Goal: Transaction & Acquisition: Purchase product/service

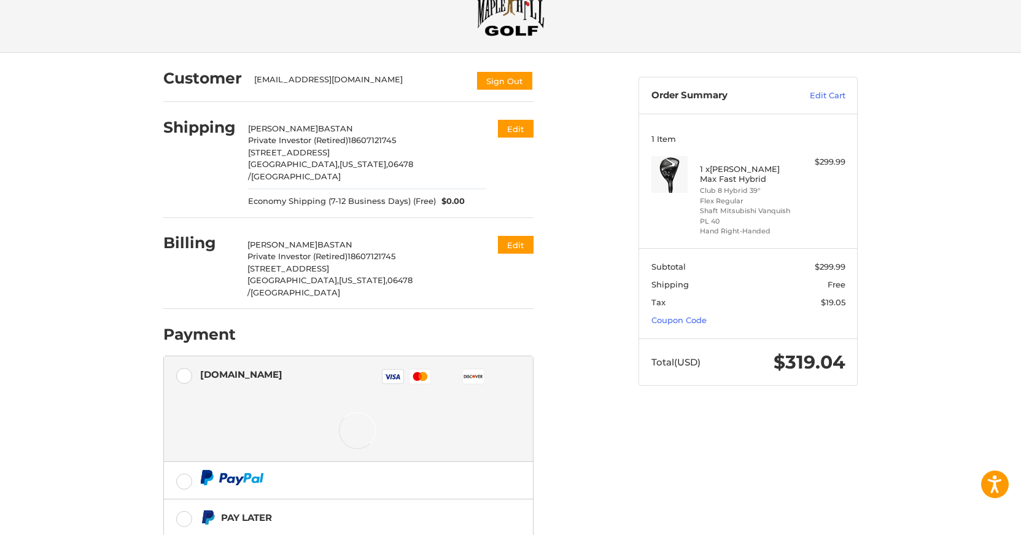
scroll to position [107, 0]
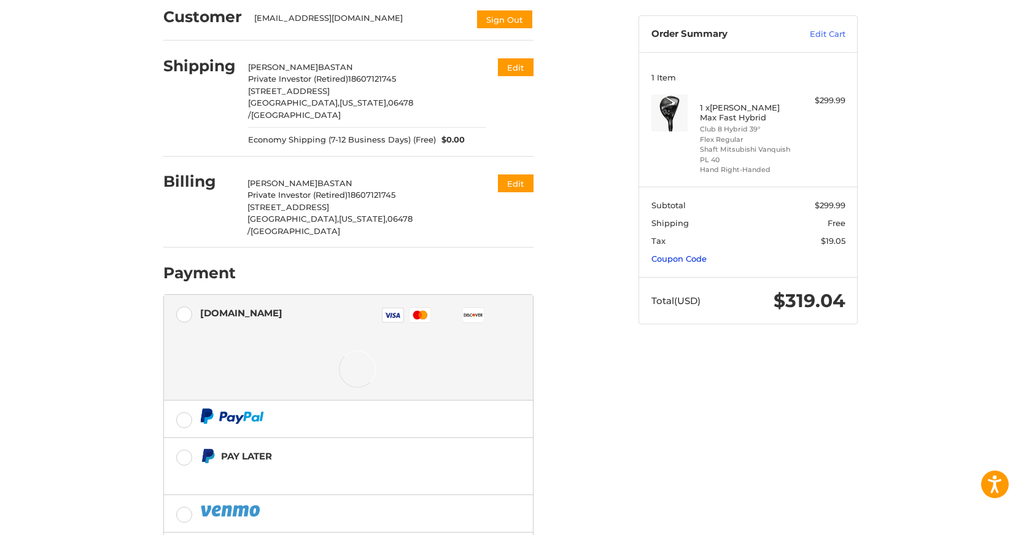
click at [691, 255] on link "Coupon Code" at bounding box center [678, 259] width 55 height 10
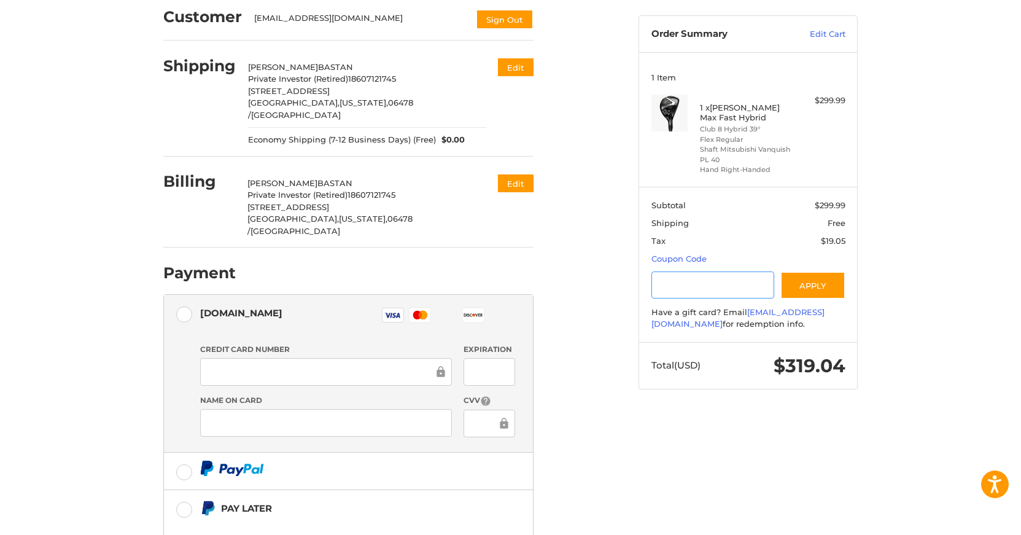
click at [713, 290] on input "Gift Certificate or Coupon Code" at bounding box center [712, 285] width 123 height 28
type input "*********"
drag, startPoint x: 803, startPoint y: 285, endPoint x: 849, endPoint y: 374, distance: 99.7
click at [804, 284] on button "Apply" at bounding box center [812, 285] width 65 height 28
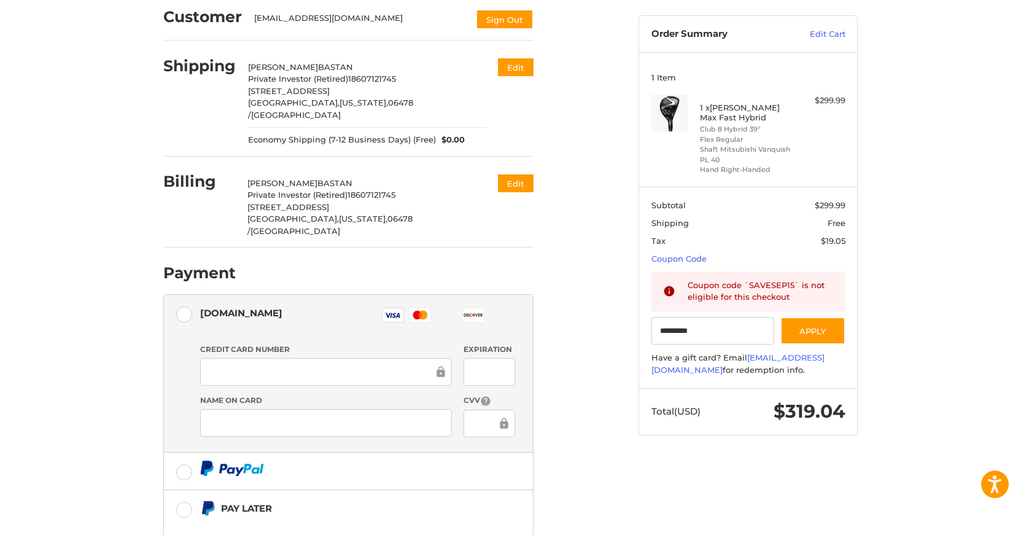
scroll to position [0, 0]
